Goal: Transaction & Acquisition: Purchase product/service

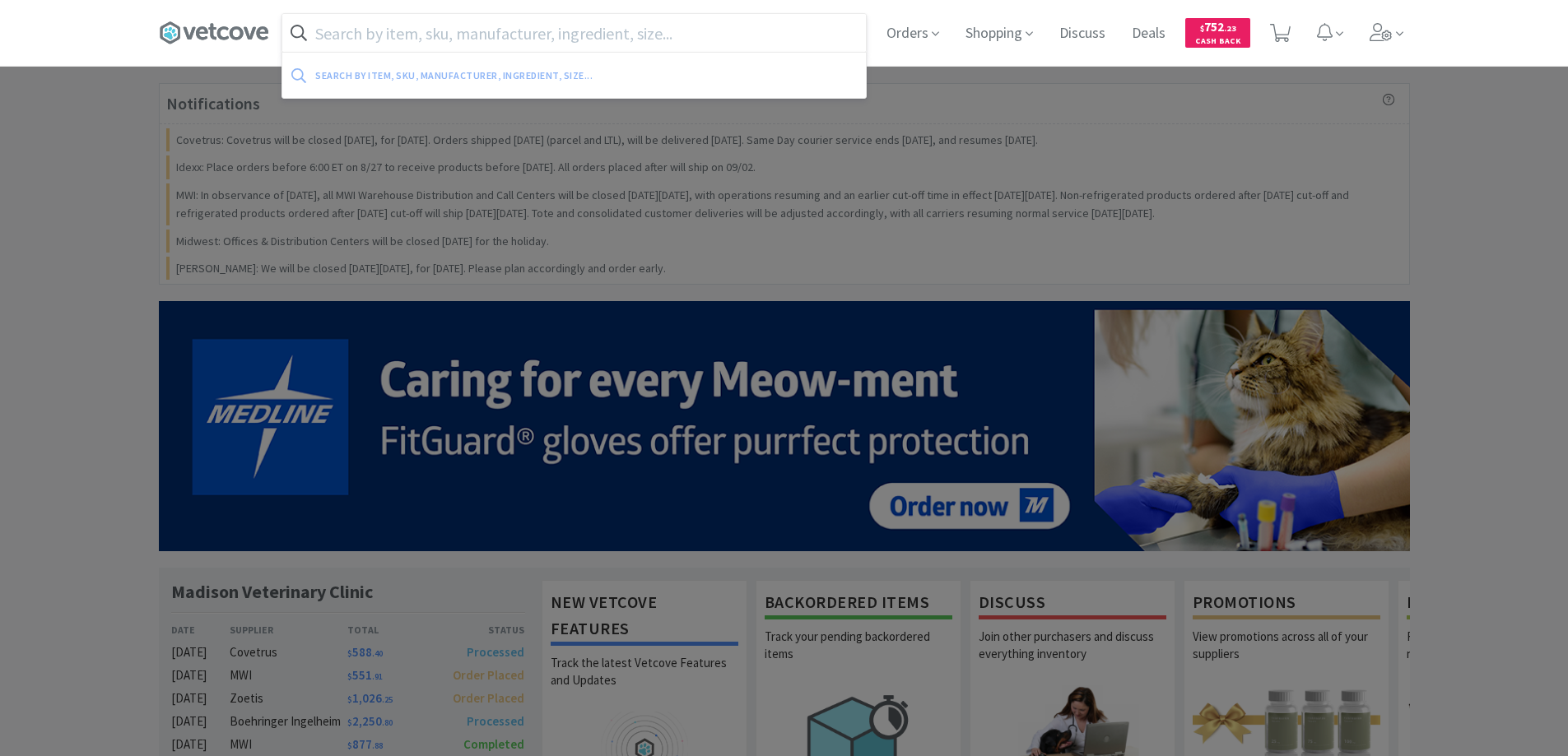
click at [331, 31] on input "text" at bounding box center [574, 33] width 584 height 38
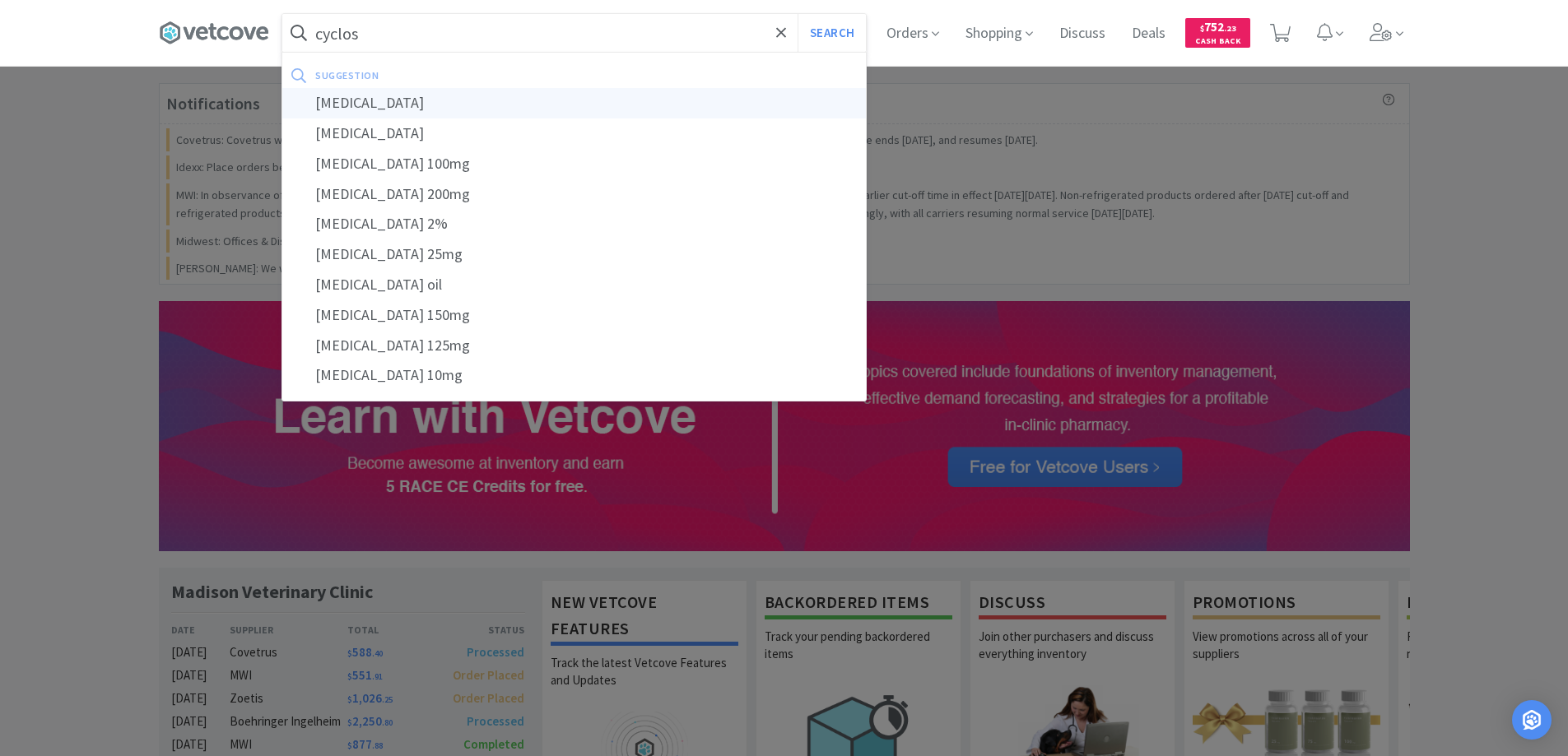
click at [350, 104] on div "[MEDICAL_DATA]" at bounding box center [574, 104] width 584 height 30
type input "[MEDICAL_DATA]"
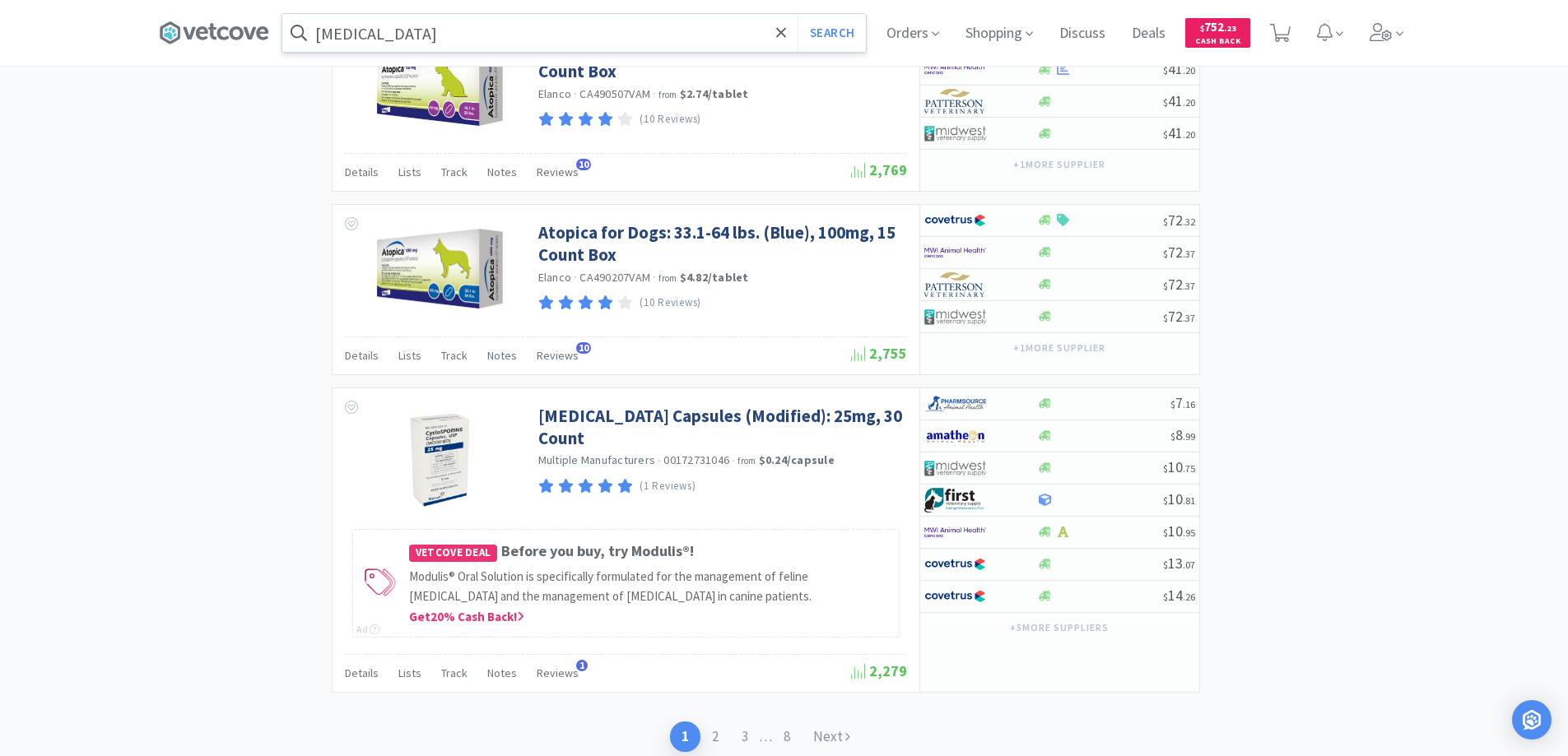
scroll to position [2952, 0]
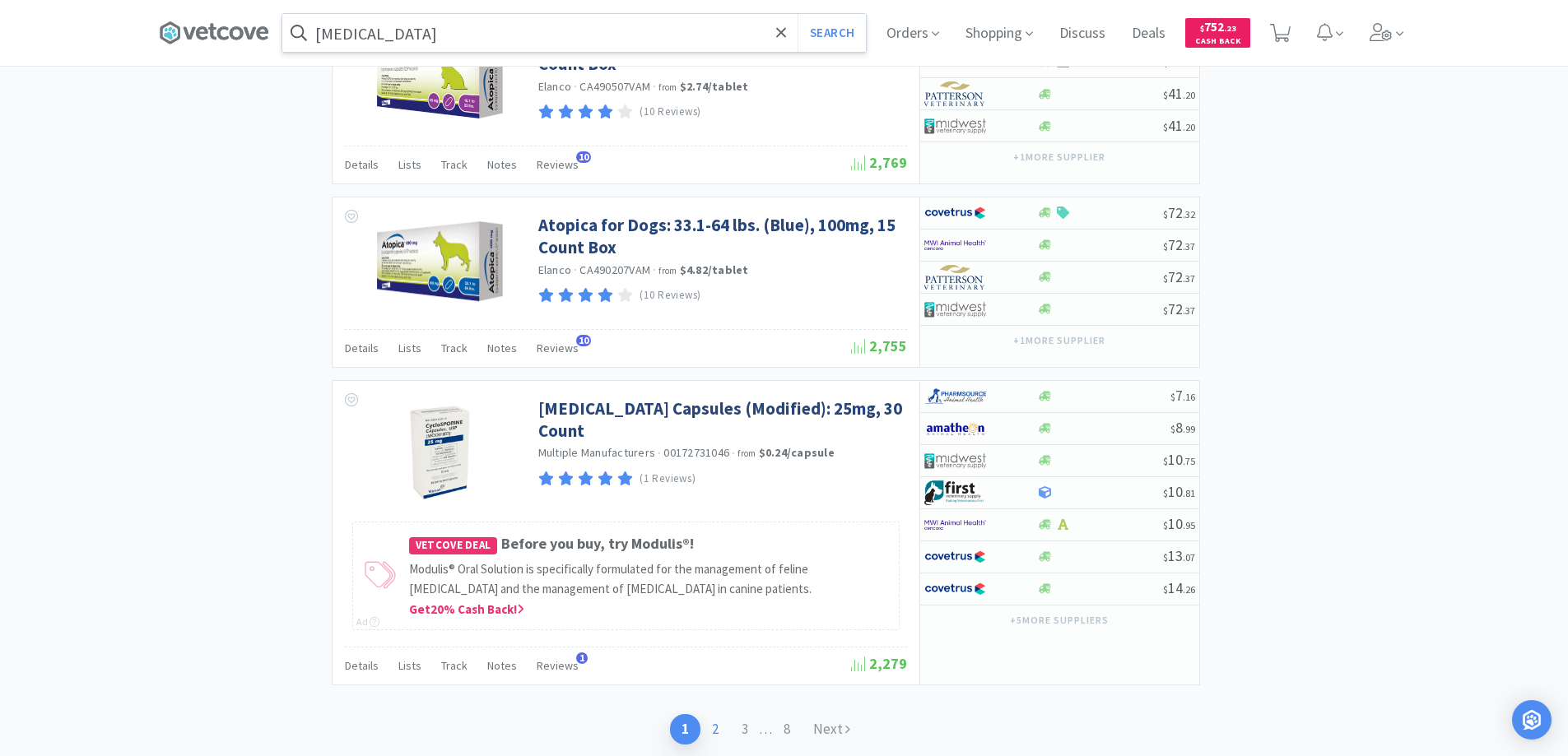
click at [709, 727] on link "2" at bounding box center [715, 730] width 29 height 30
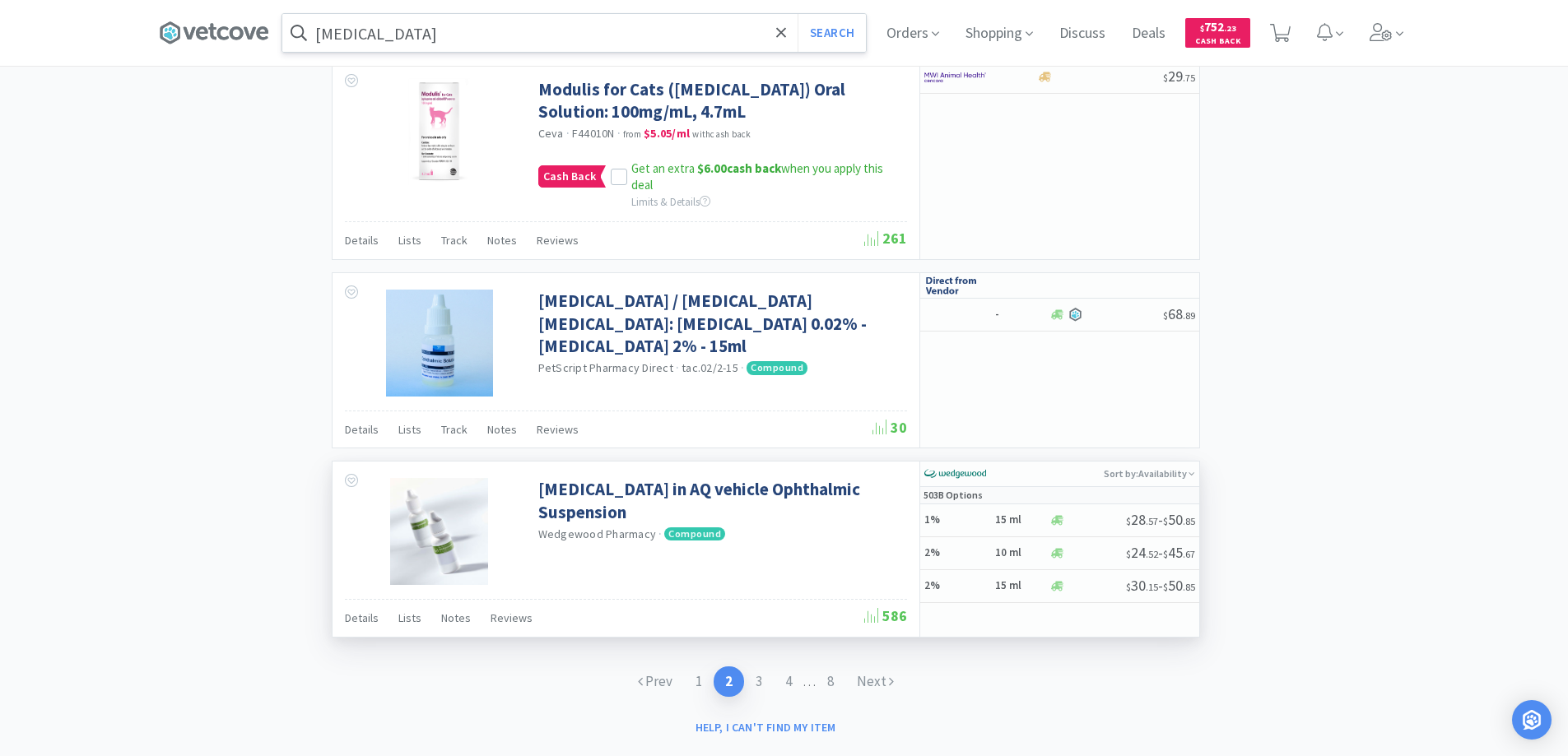
scroll to position [2560, 0]
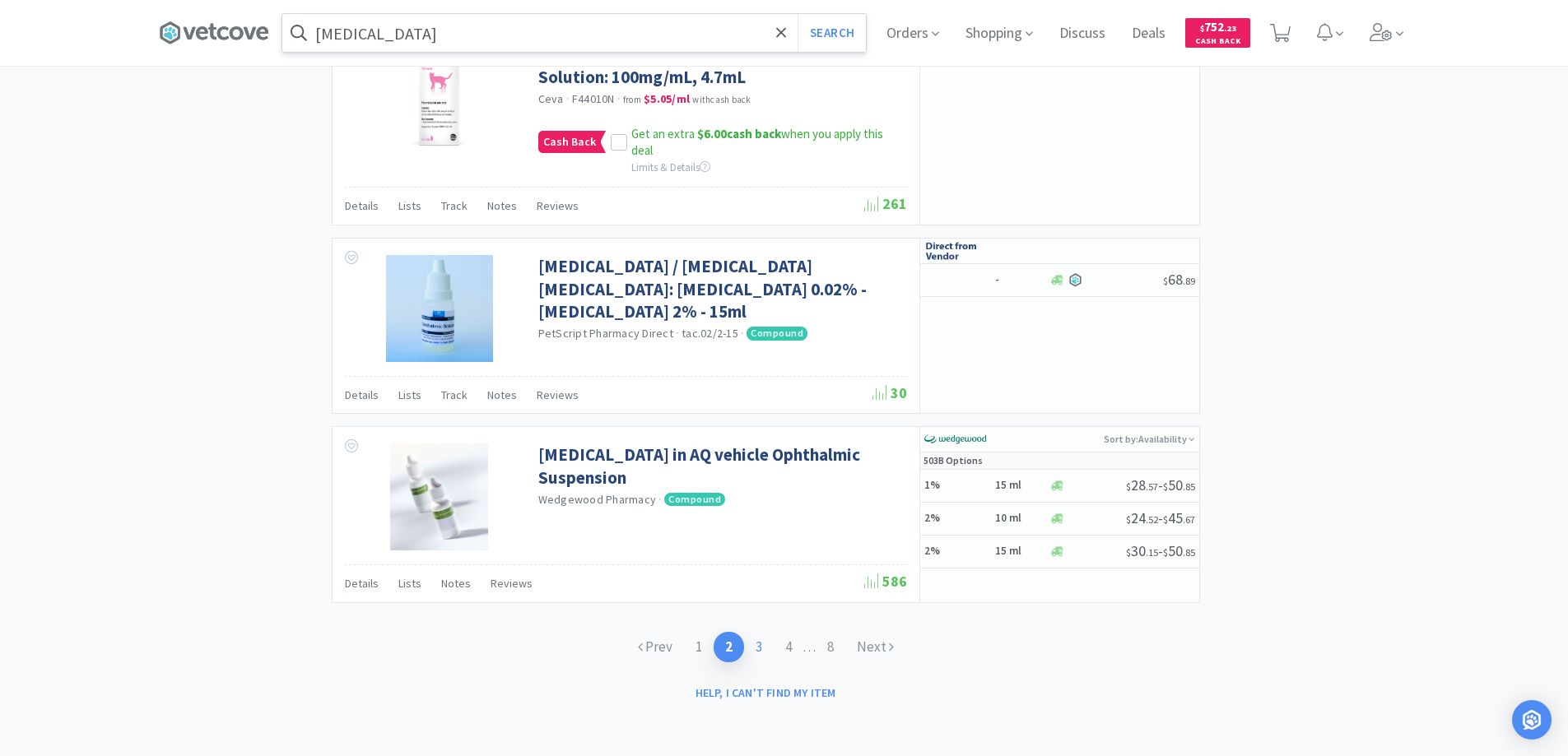
click at [757, 646] on link "3" at bounding box center [758, 647] width 29 height 30
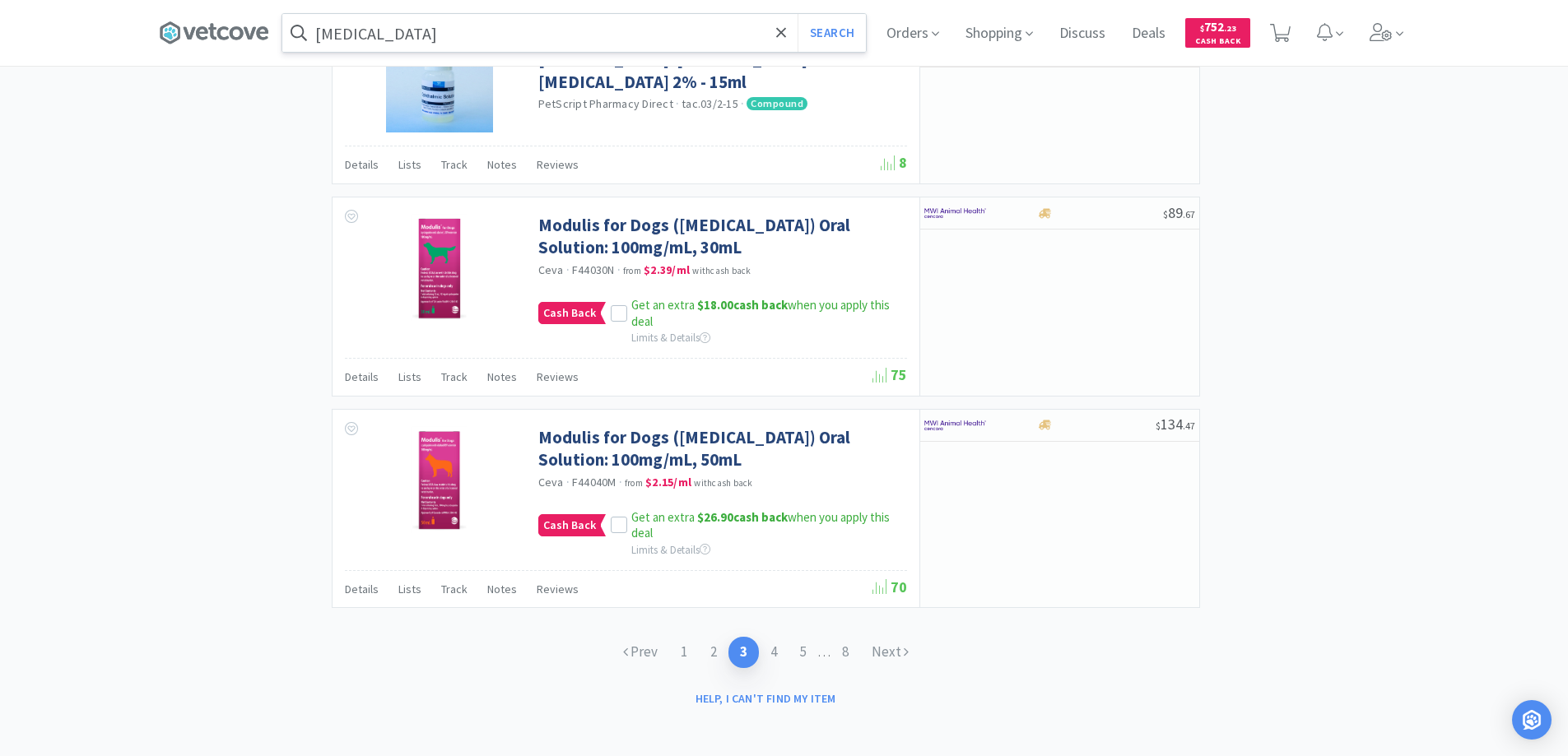
scroll to position [2432, 0]
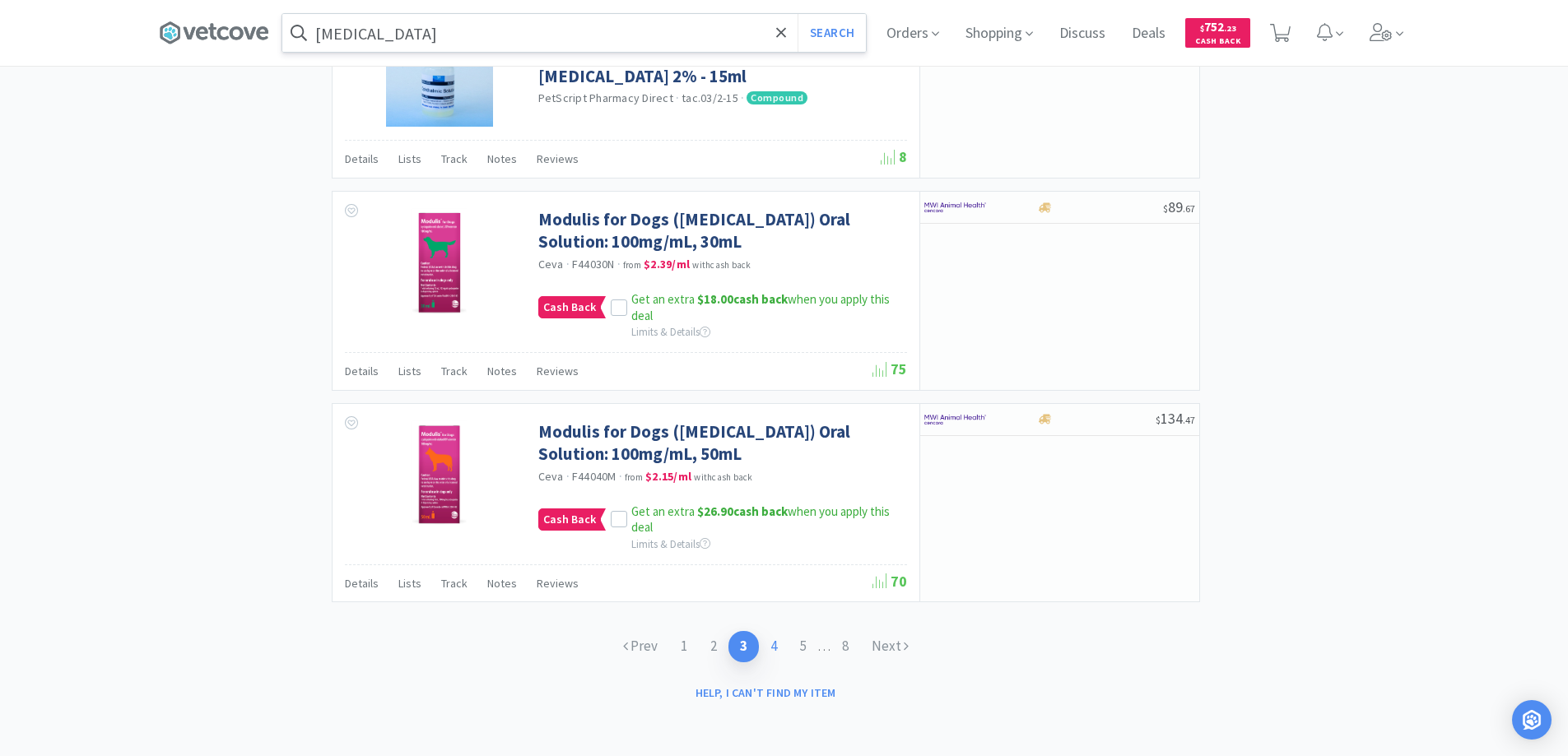
click at [772, 646] on link "4" at bounding box center [773, 646] width 29 height 30
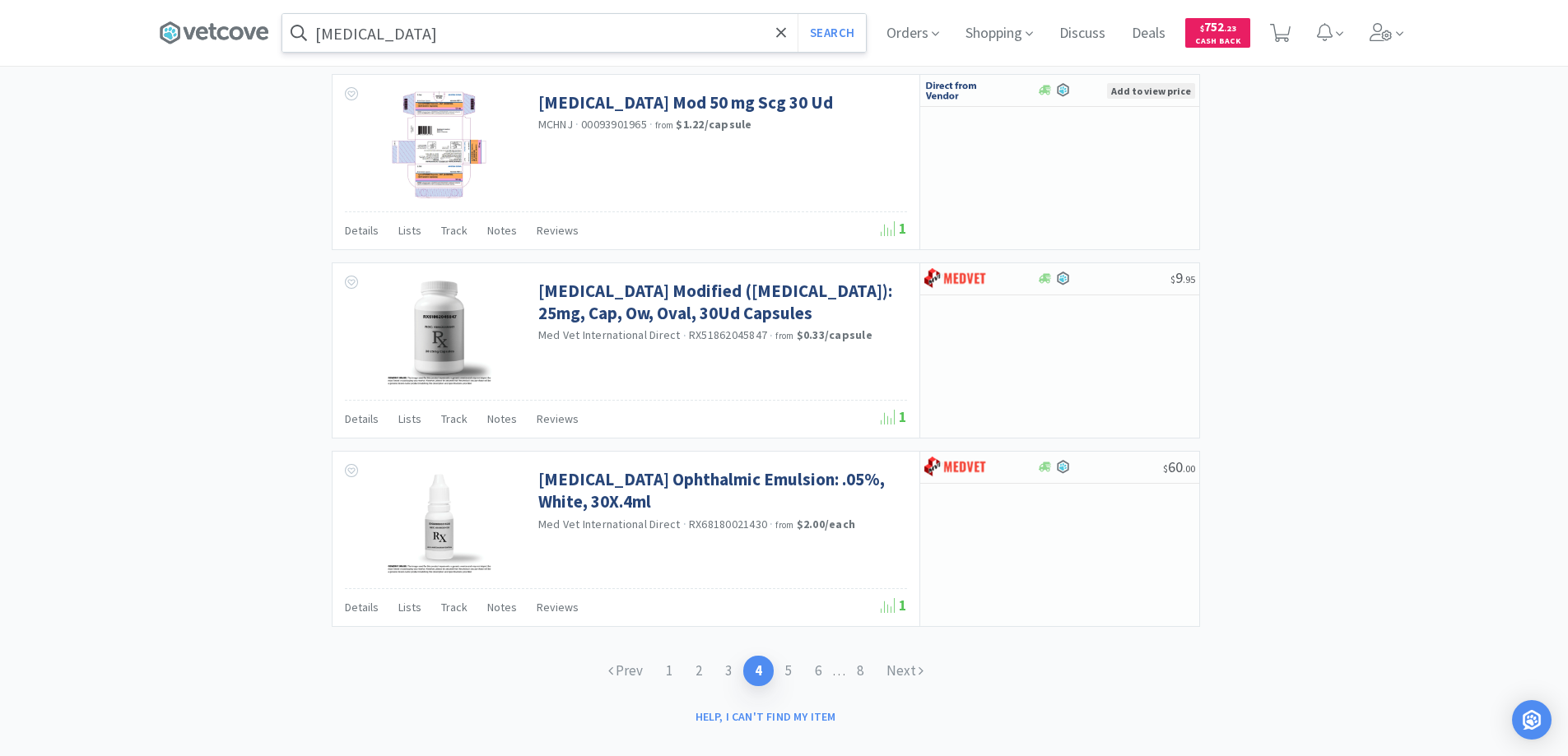
scroll to position [2455, 0]
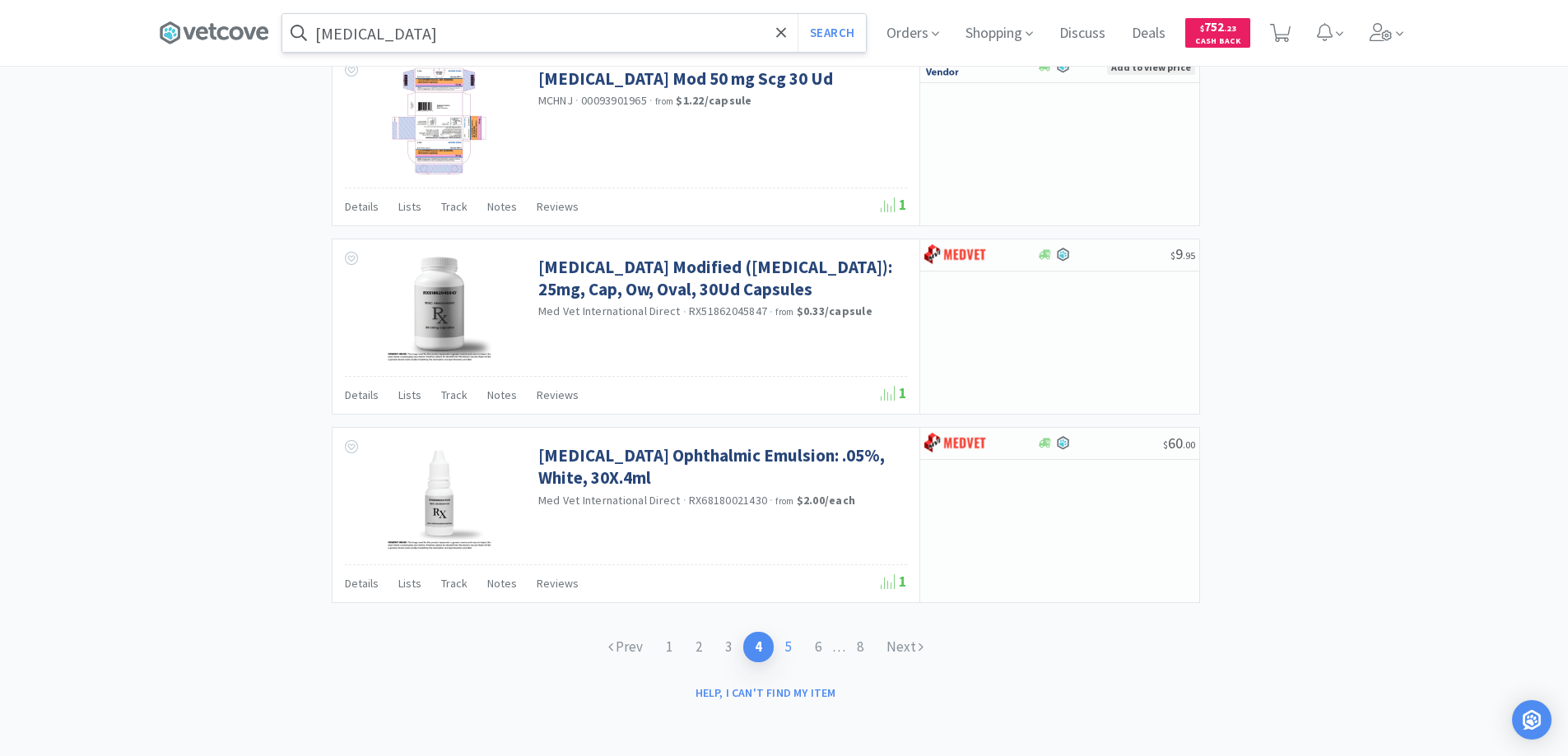
click at [785, 644] on link "5" at bounding box center [788, 647] width 29 height 30
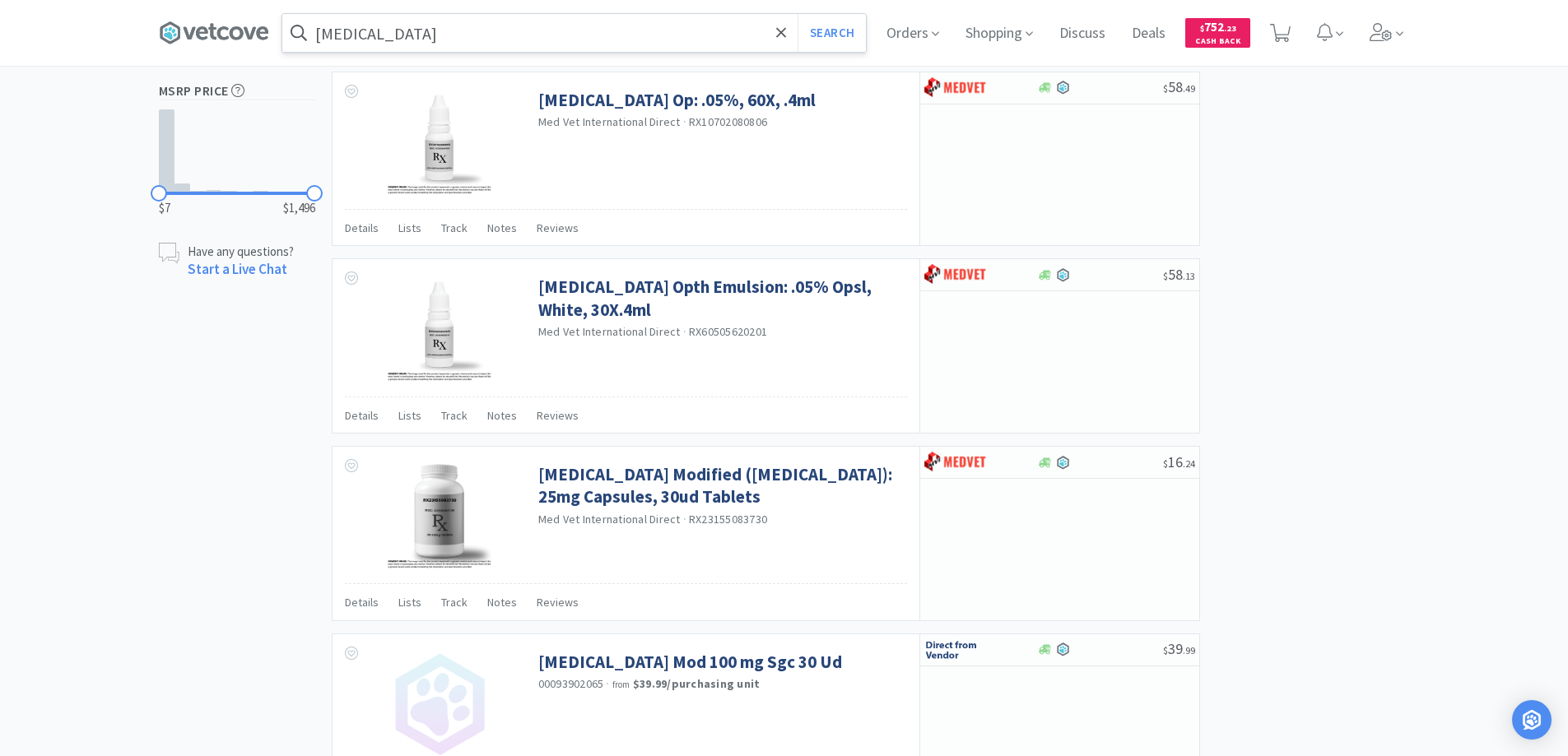
scroll to position [1234, 0]
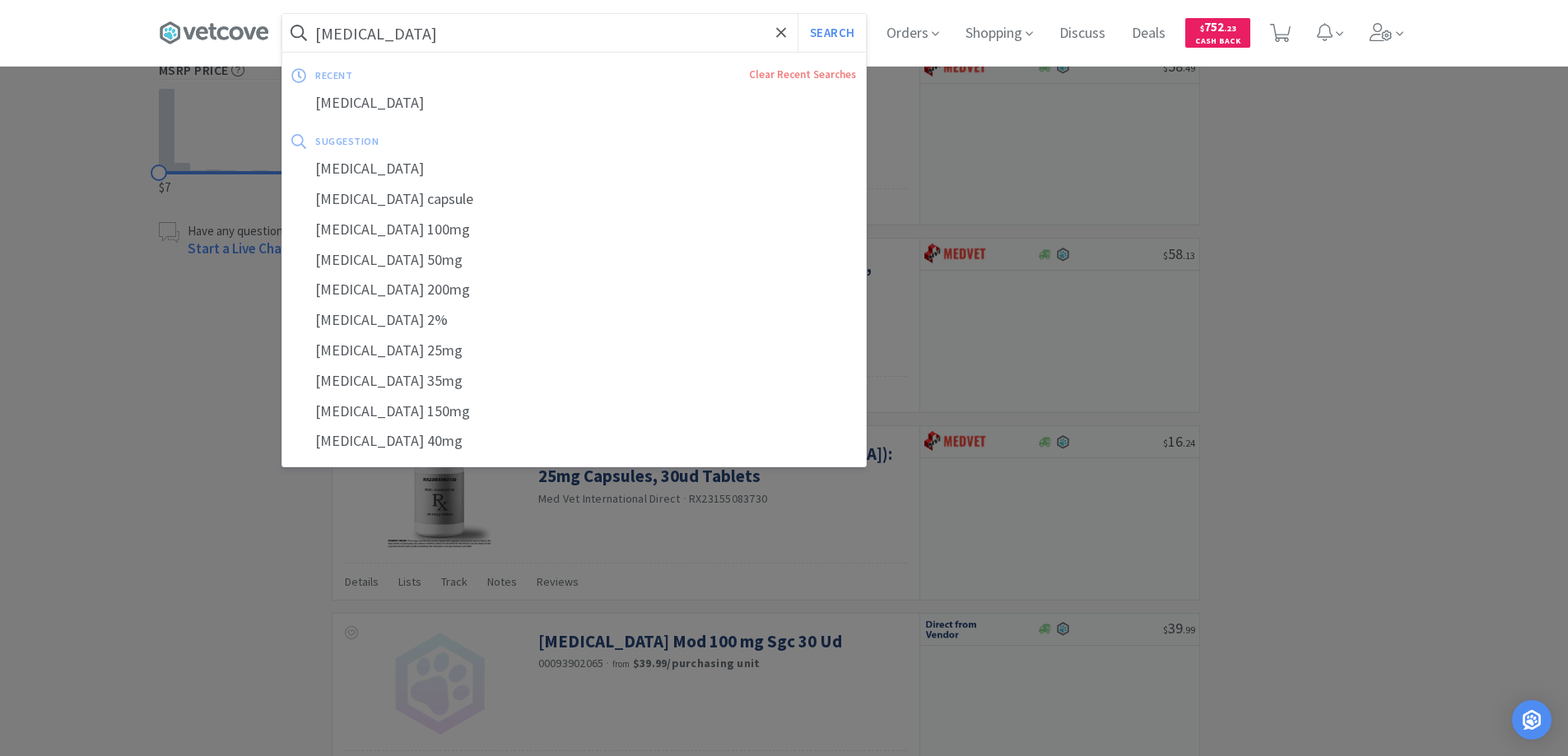
click at [436, 39] on input "[MEDICAL_DATA]" at bounding box center [574, 33] width 584 height 38
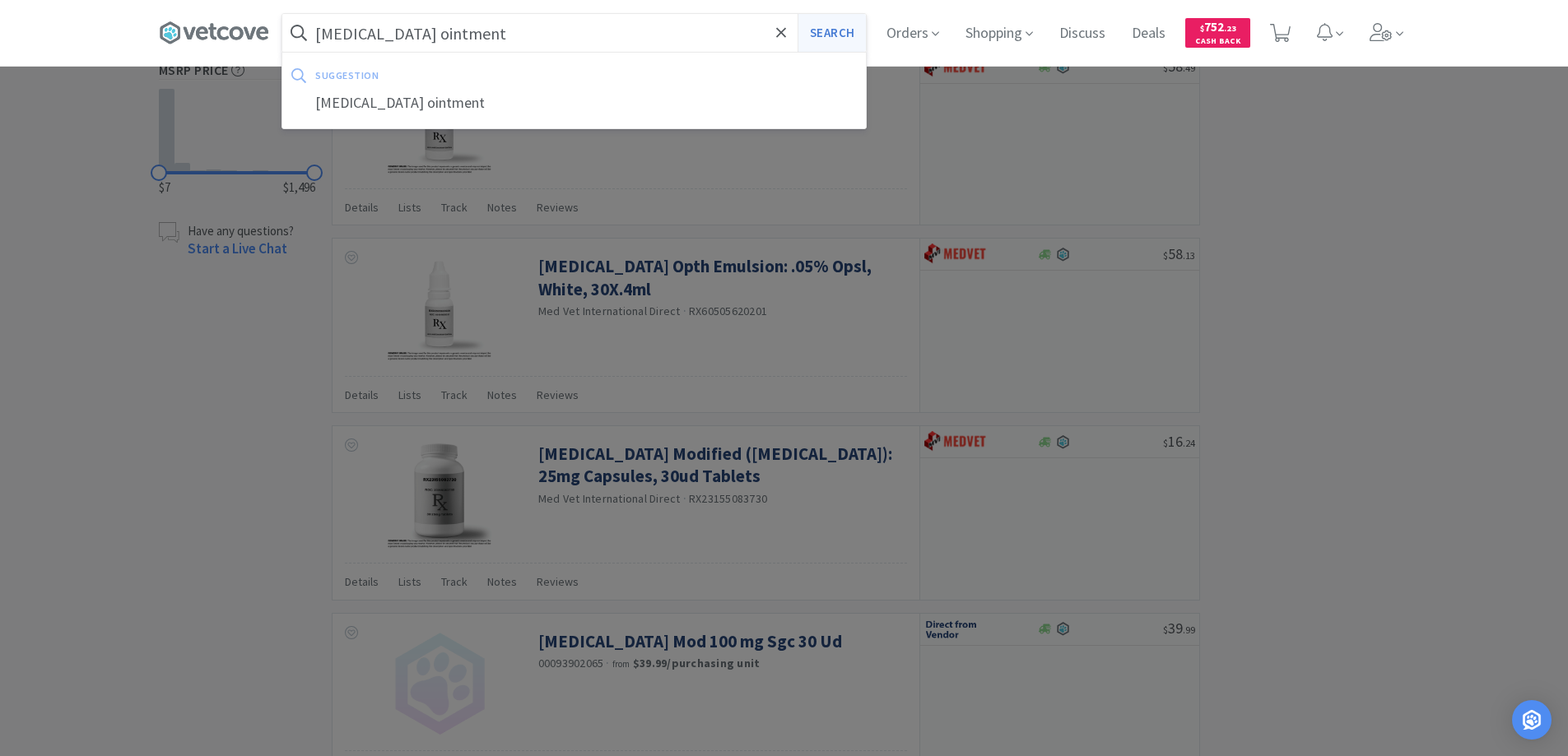
type input "[MEDICAL_DATA] ointment"
click at [831, 37] on button "Search" at bounding box center [832, 33] width 69 height 38
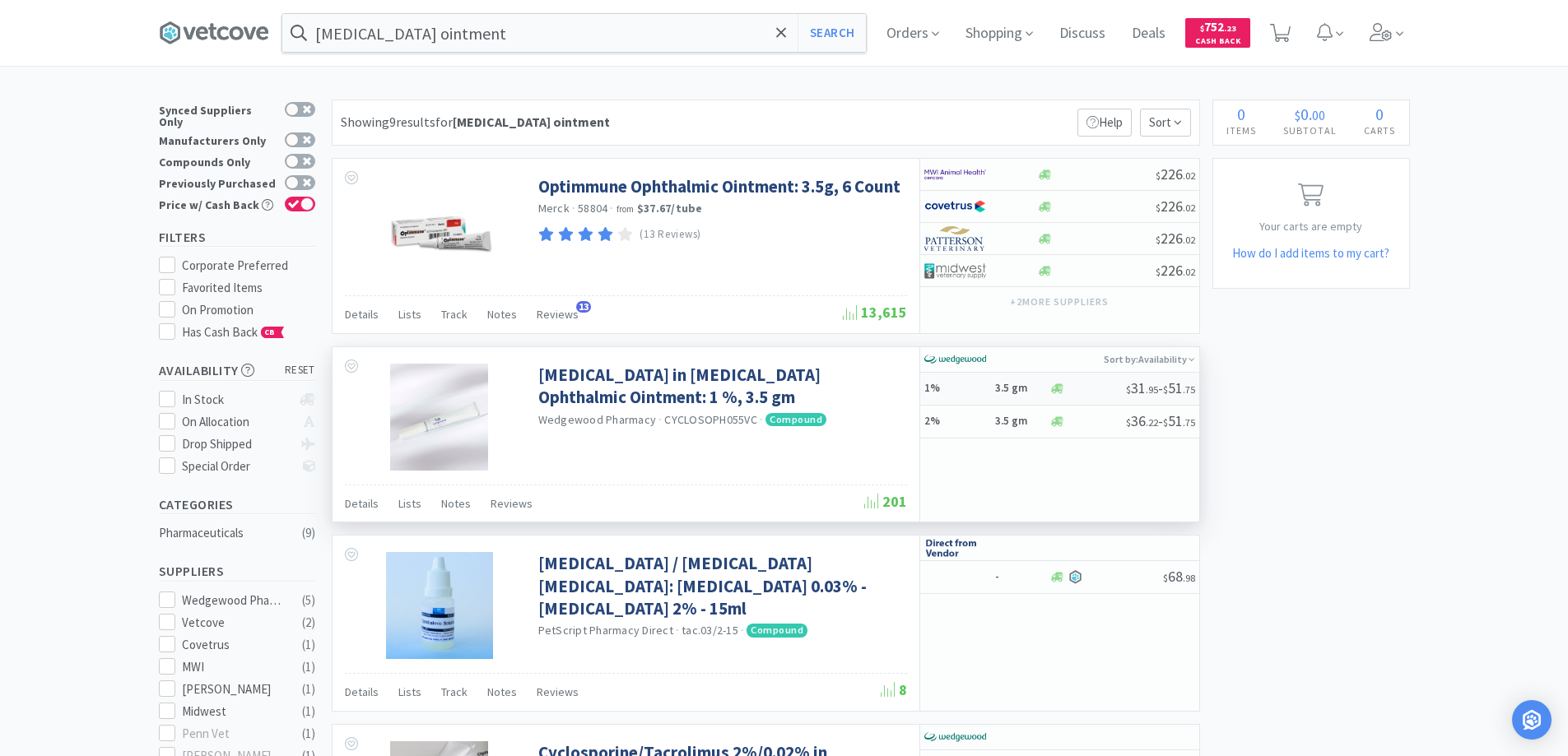
click at [961, 389] on h5 "1%" at bounding box center [958, 389] width 66 height 14
select select "1"
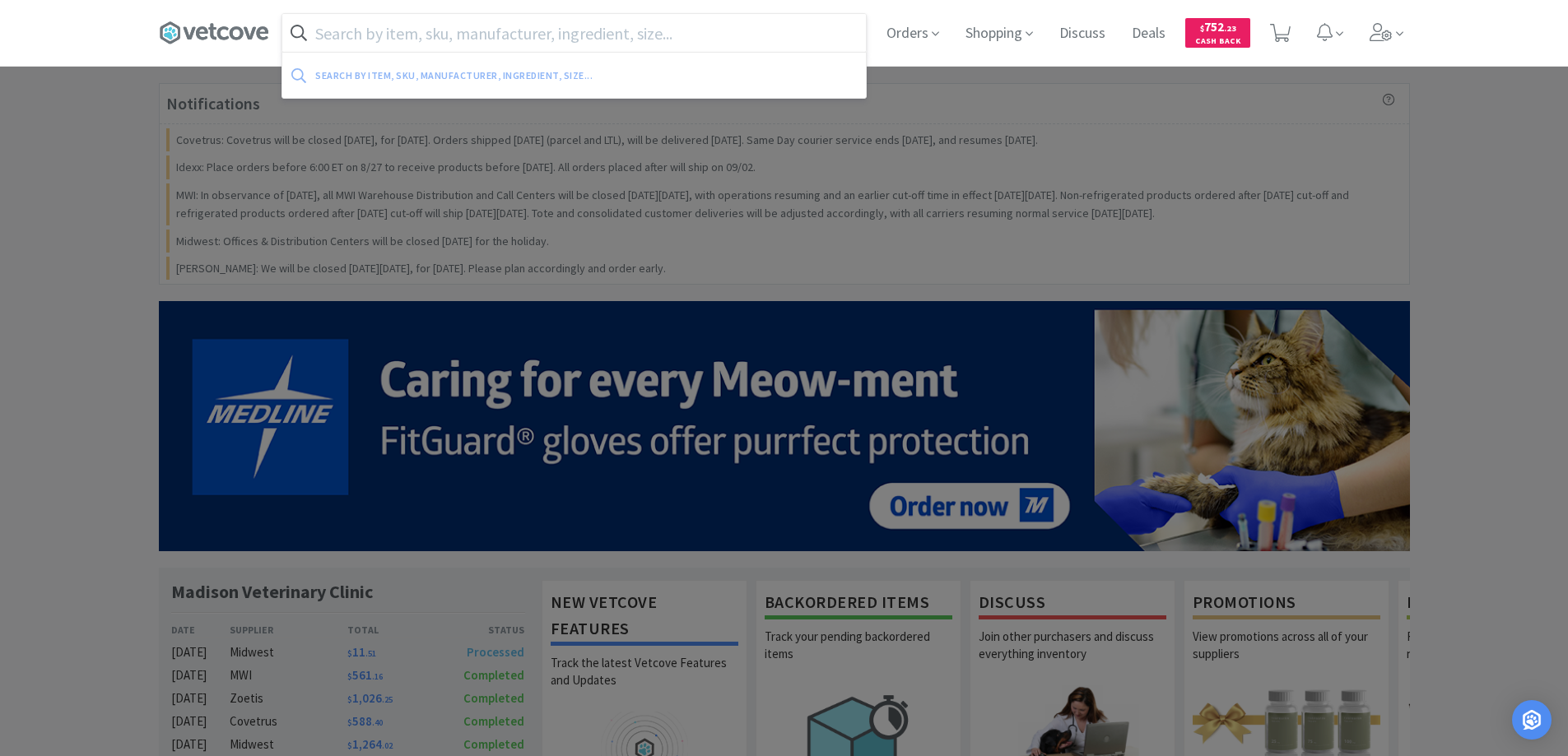
click at [317, 32] on input "text" at bounding box center [574, 33] width 584 height 38
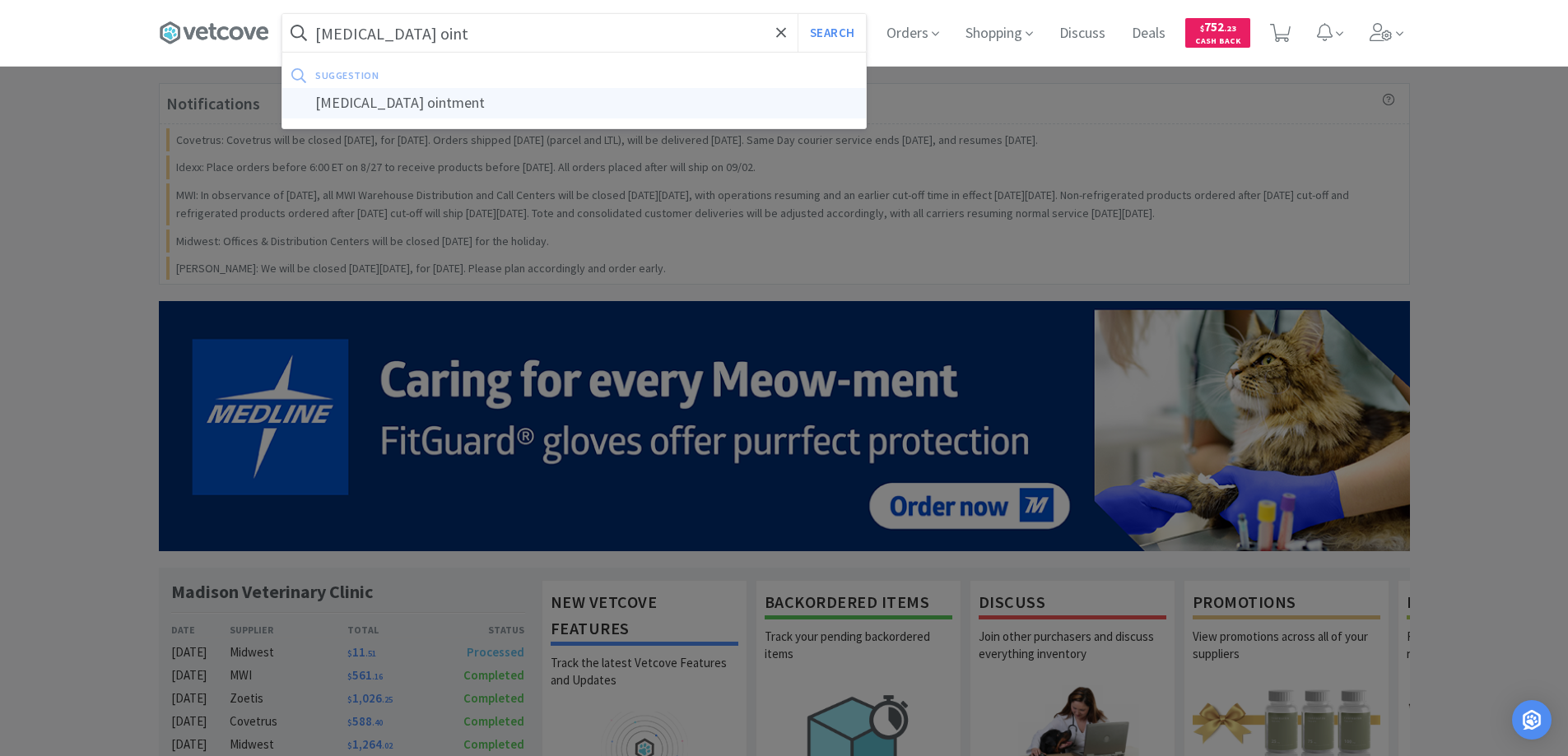
click at [375, 102] on div "[MEDICAL_DATA] ointment" at bounding box center [574, 104] width 584 height 30
type input "[MEDICAL_DATA] ointment"
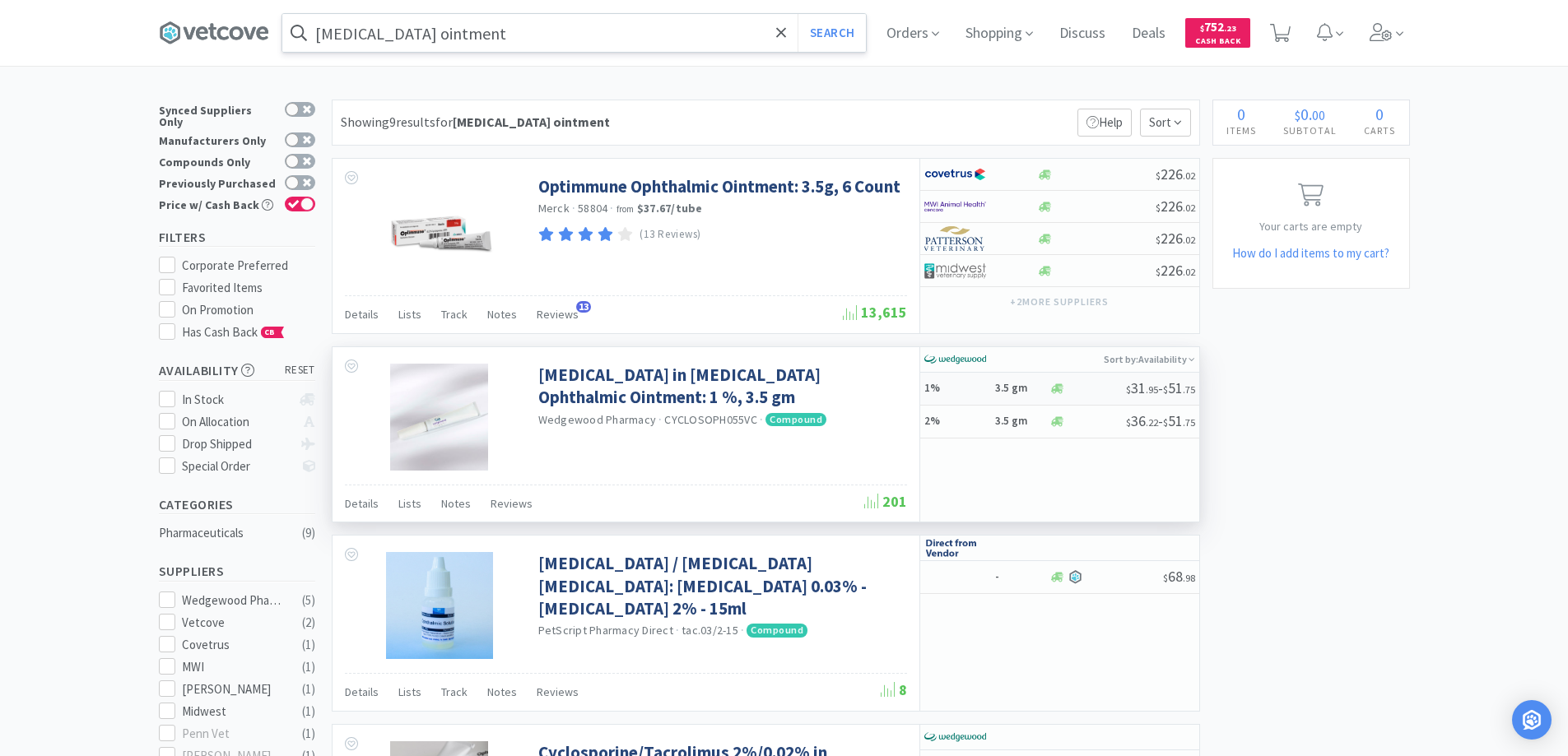
click at [967, 387] on h5 "1%" at bounding box center [958, 389] width 66 height 14
select select "1"
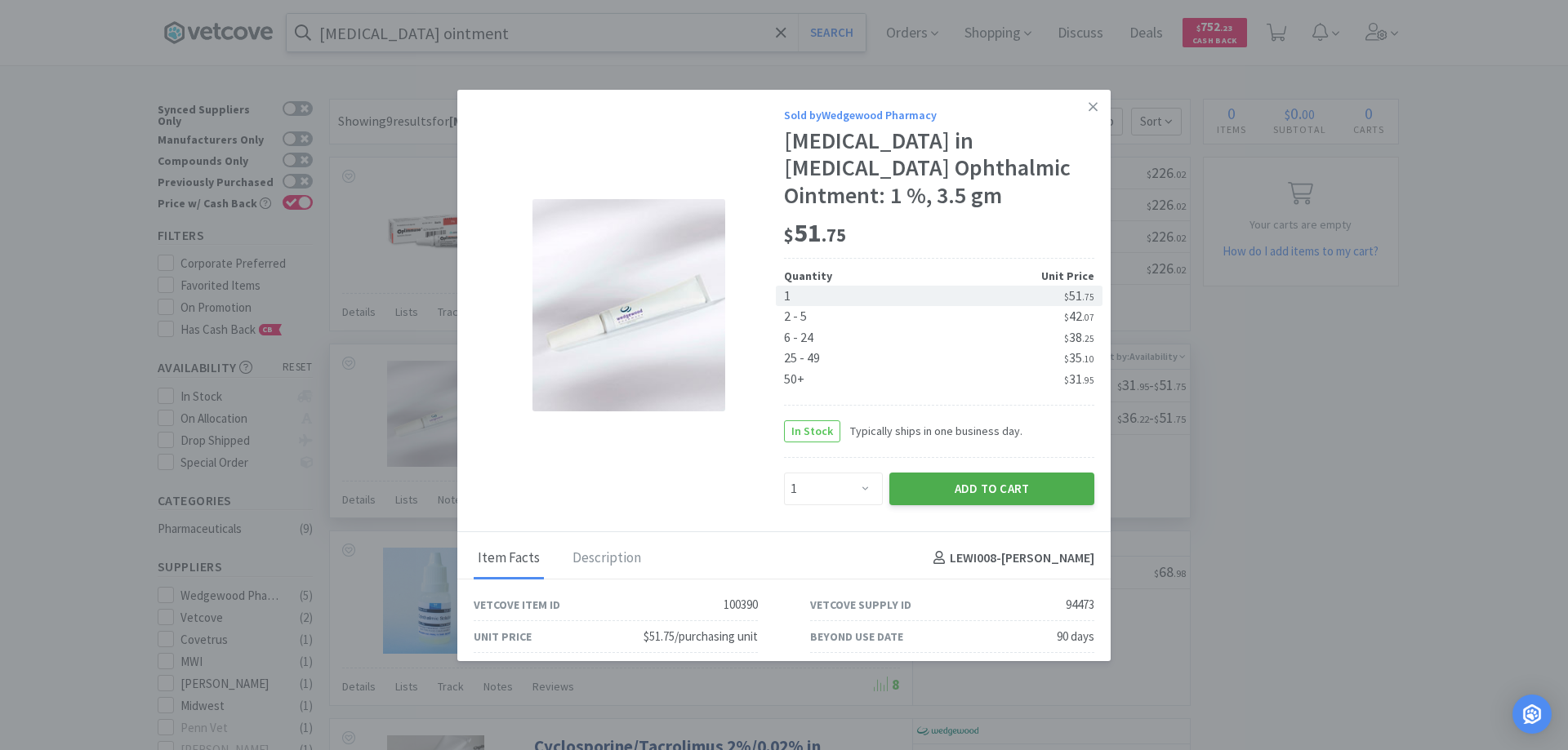
click at [946, 488] on button "Add to Cart" at bounding box center [991, 488] width 205 height 33
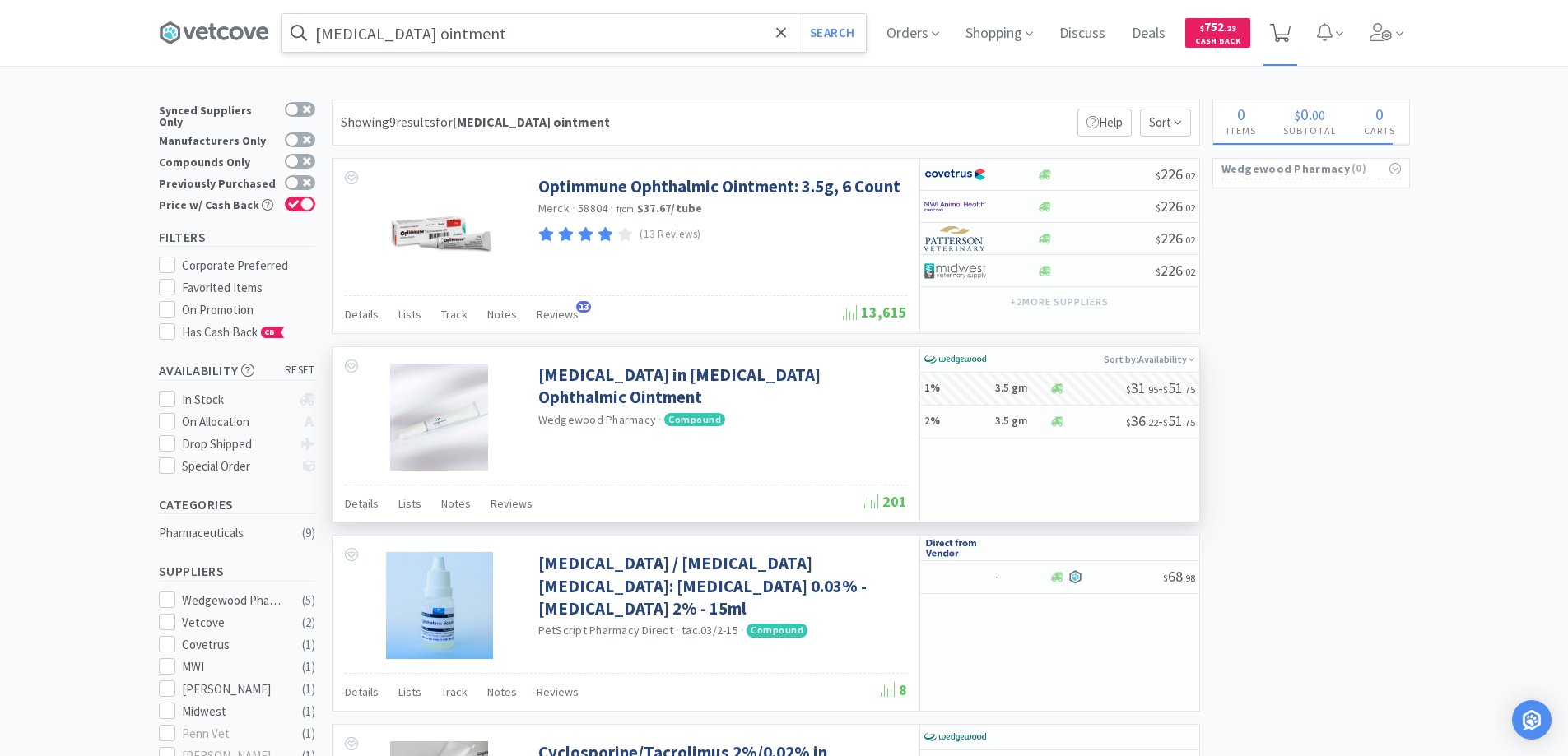
select select "1"
click at [1285, 29] on span "1" at bounding box center [1282, 28] width 6 height 66
select select "1"
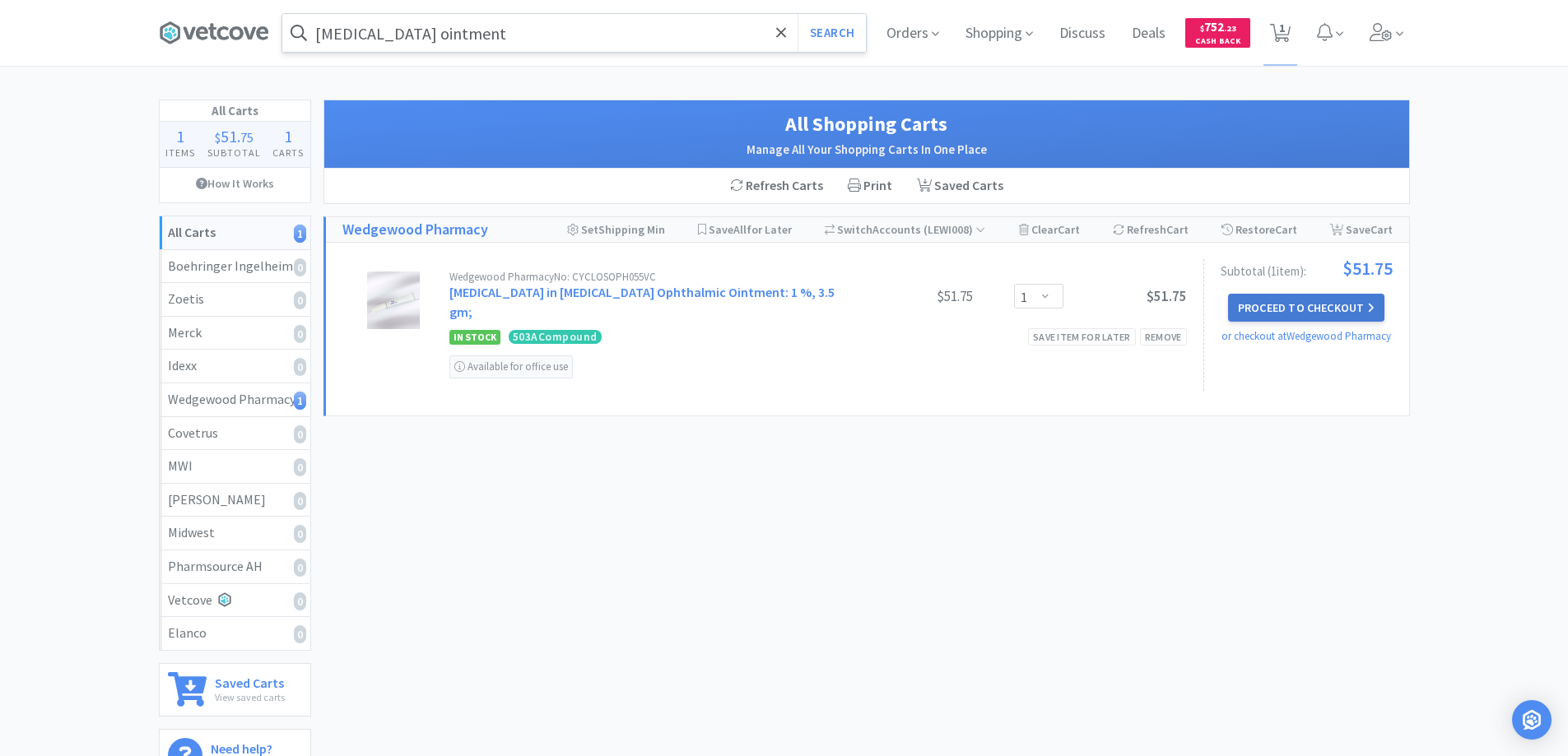
click at [1263, 308] on button "Proceed to Checkout" at bounding box center [1306, 308] width 156 height 28
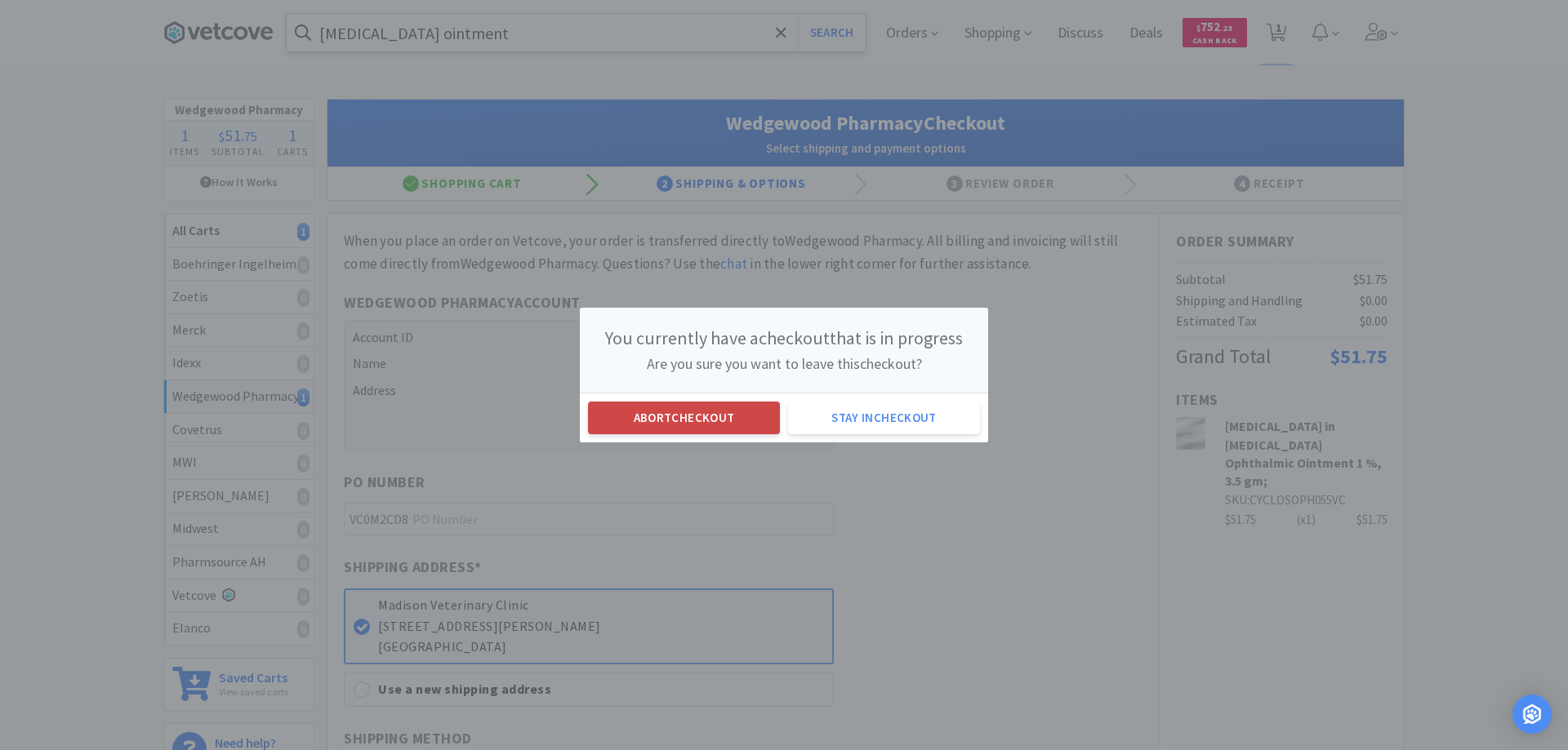
click at [659, 419] on button "Abort checkout" at bounding box center [683, 417] width 192 height 33
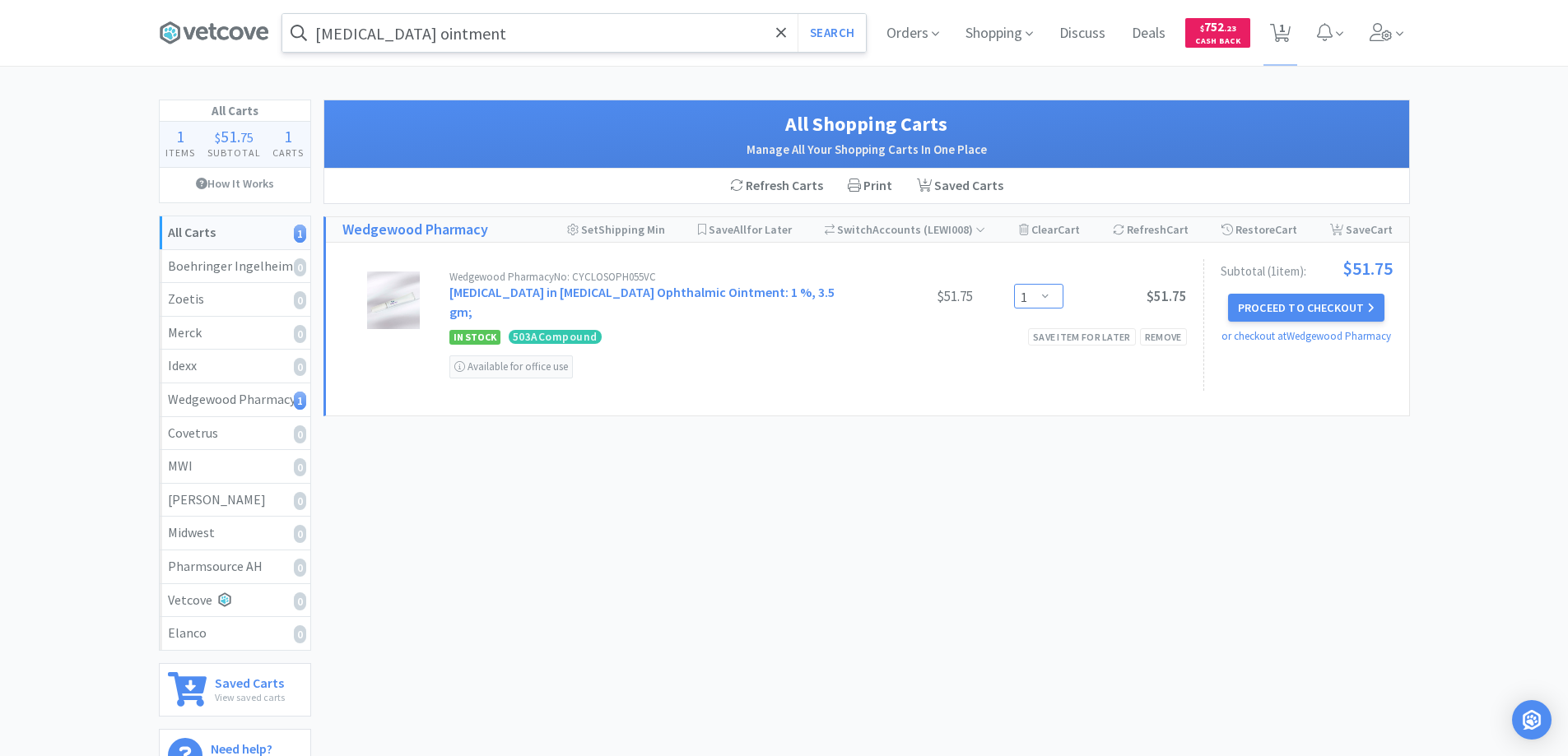
click at [1044, 284] on select "Enter Quantity 1 2 3 4 5 6 7 8 9 10 11 12 13 14 15 16 17 18 19 20 Enter Quantity" at bounding box center [1039, 297] width 49 height 24
click at [1014, 284] on select "Enter Quantity 1 2 3 4 5 6 7 8 9 10 11 12 13 14 15 16 17 18 19 20 Enter Quantity" at bounding box center [1039, 297] width 49 height 24
click at [1045, 286] on select "Enter Quantity 1 2 3 4 5 6 7 8 9 10 11 12 13 14 15 16 17 18 19 20 Enter Quantity" at bounding box center [1039, 297] width 49 height 24
click at [1014, 284] on select "Enter Quantity 1 2 3 4 5 6 7 8 9 10 11 12 13 14 15 16 17 18 19 20 Enter Quantity" at bounding box center [1039, 297] width 49 height 24
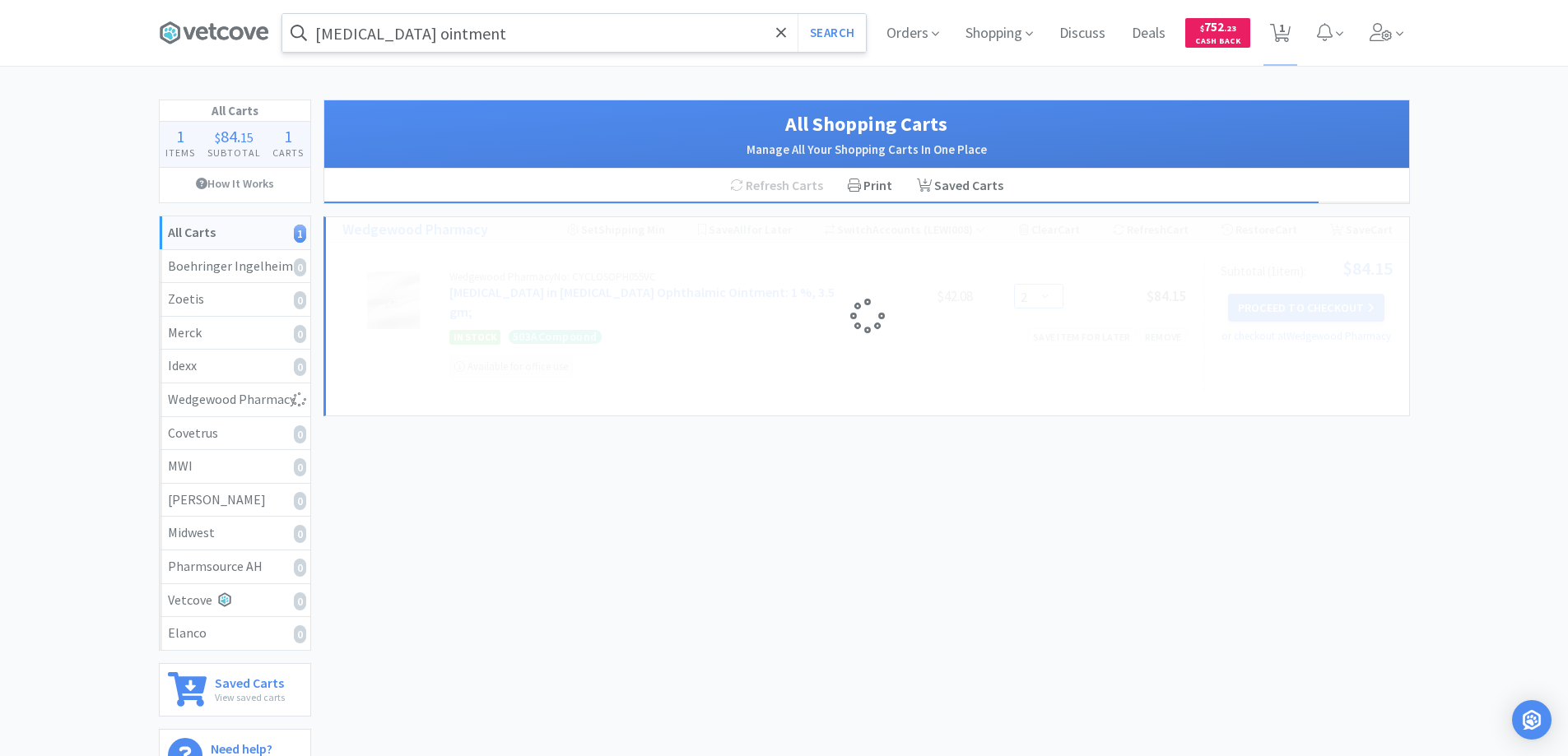
select select "1"
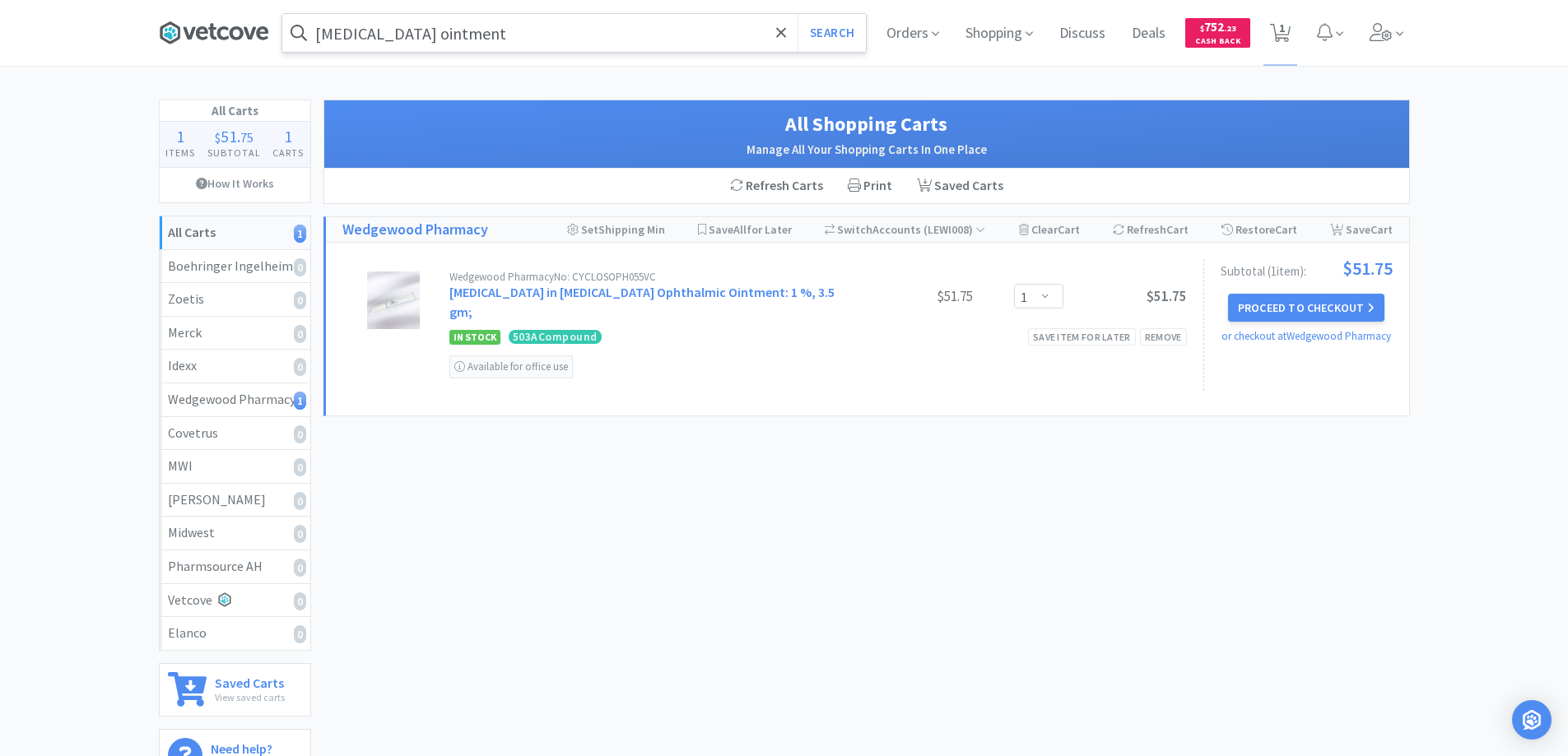
click at [217, 29] on icon at bounding box center [214, 33] width 110 height 24
